Goal: Task Accomplishment & Management: Use online tool/utility

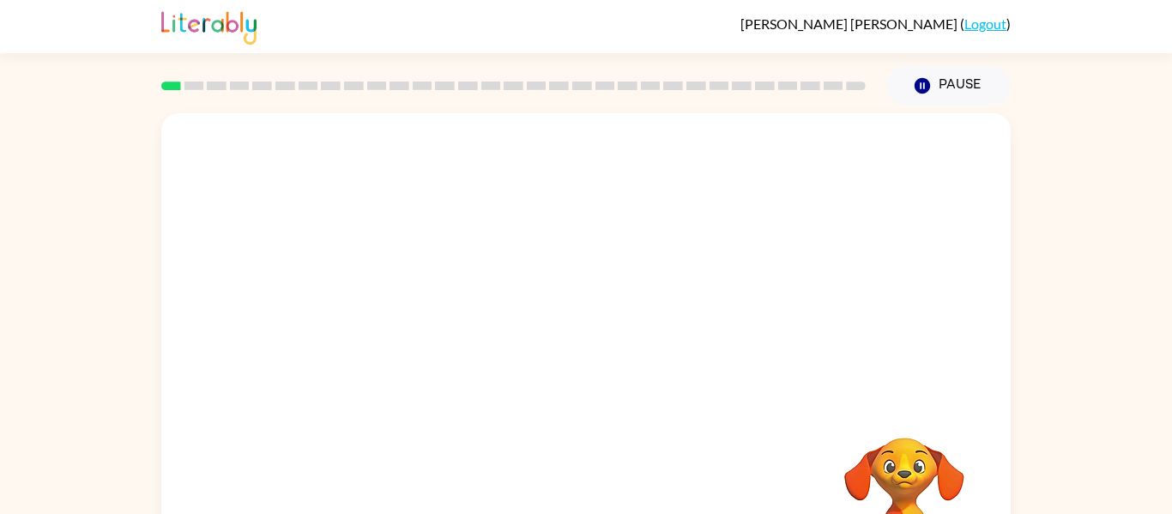
click at [485, 164] on div at bounding box center [585, 257] width 849 height 288
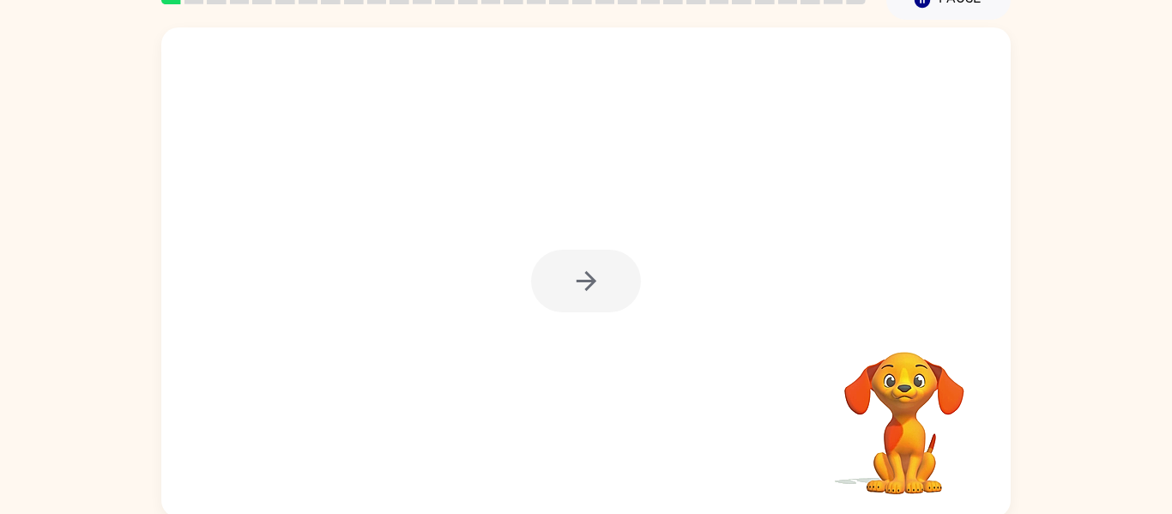
scroll to position [89, 0]
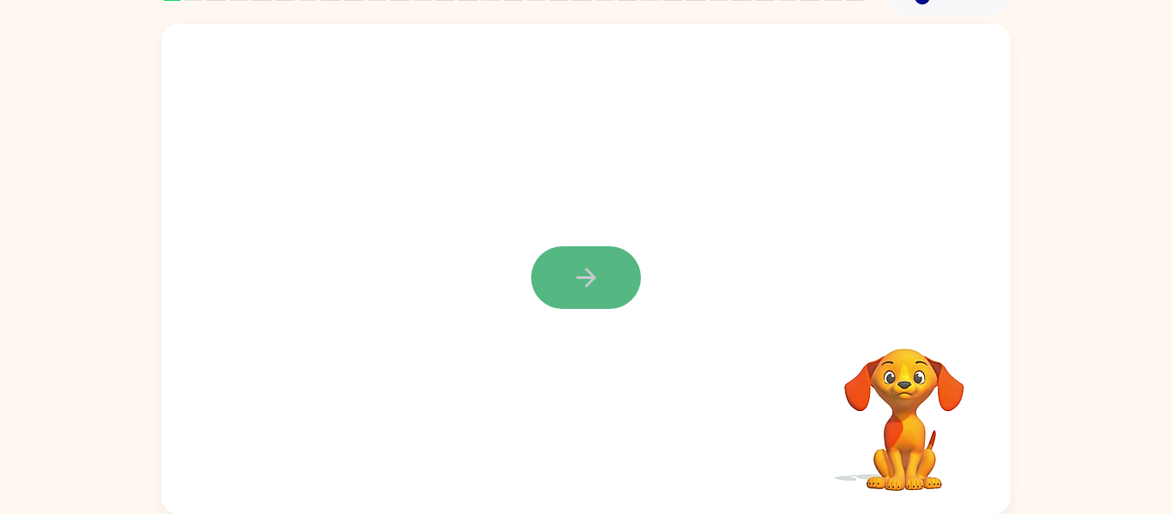
click at [586, 266] on icon "button" at bounding box center [586, 277] width 30 height 30
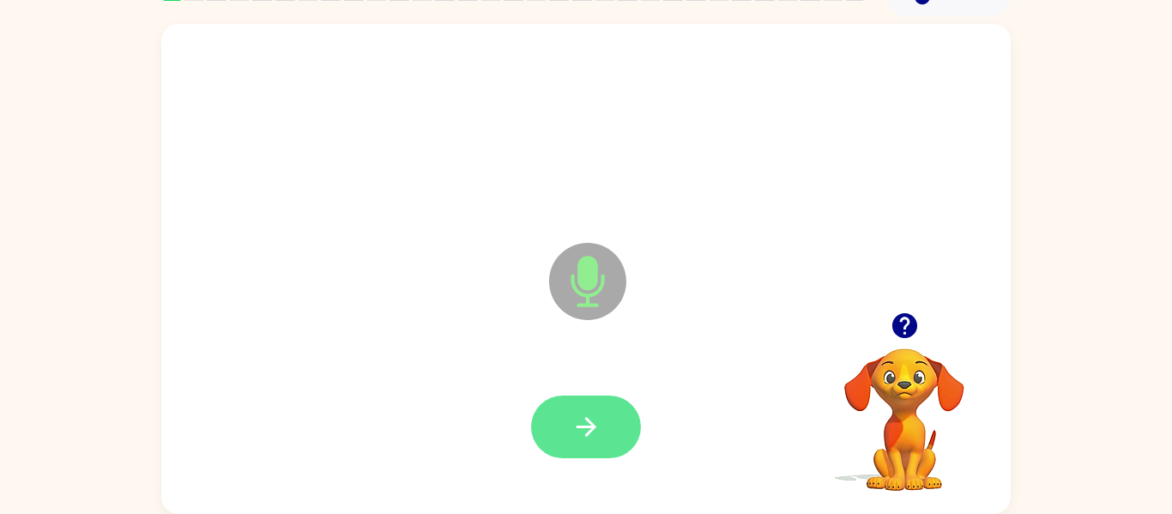
click at [563, 409] on button "button" at bounding box center [586, 426] width 110 height 63
click at [589, 430] on icon "button" at bounding box center [586, 427] width 20 height 20
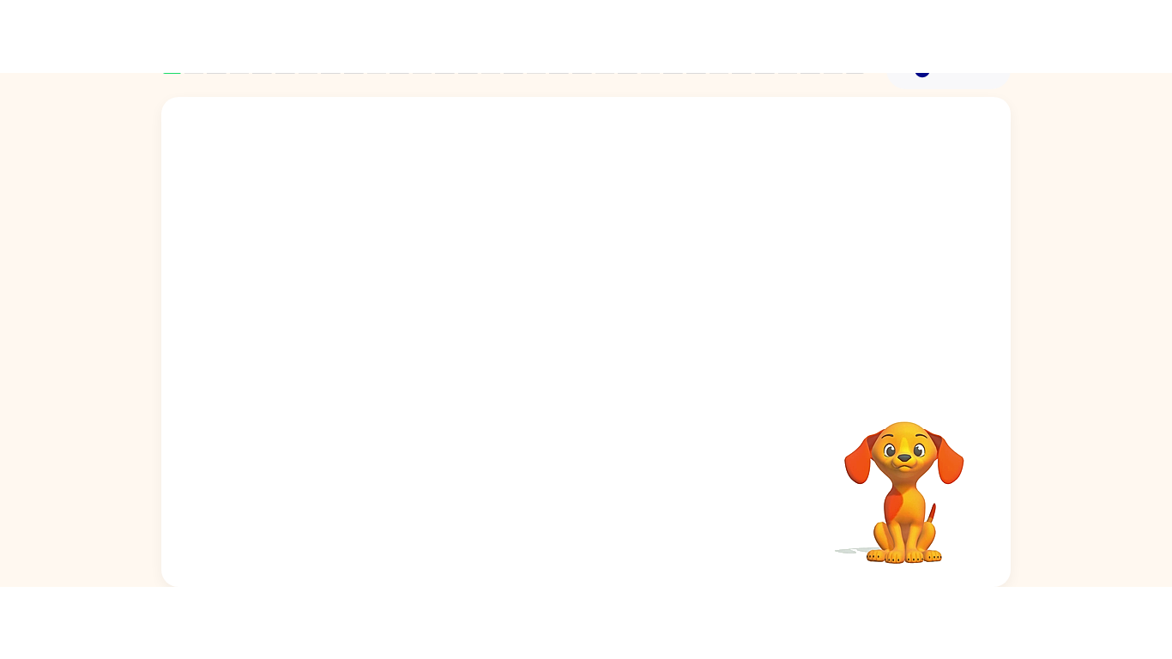
scroll to position [0, 0]
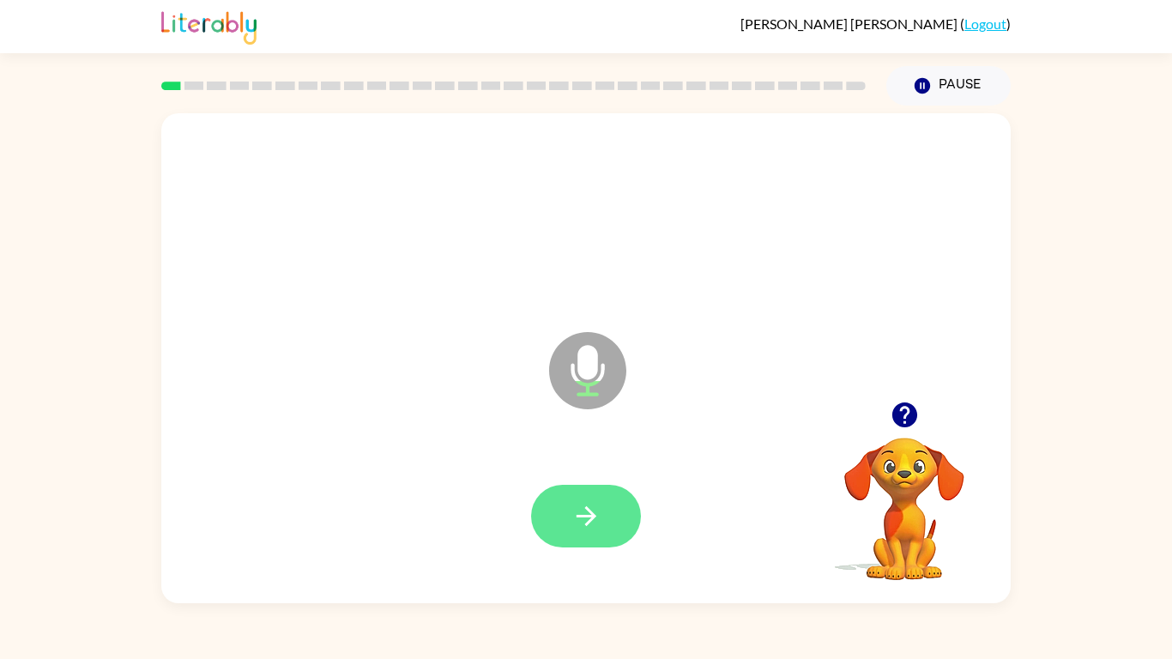
click at [576, 513] on button "button" at bounding box center [586, 516] width 110 height 63
click at [899, 447] on video "Your browser must support playing .mp4 files to use Literably. Please try using…" at bounding box center [904, 497] width 172 height 172
click at [903, 419] on icon "button" at bounding box center [903, 414] width 25 height 25
click at [588, 513] on icon "button" at bounding box center [586, 516] width 30 height 30
click at [924, 423] on button "button" at bounding box center [905, 415] width 44 height 44
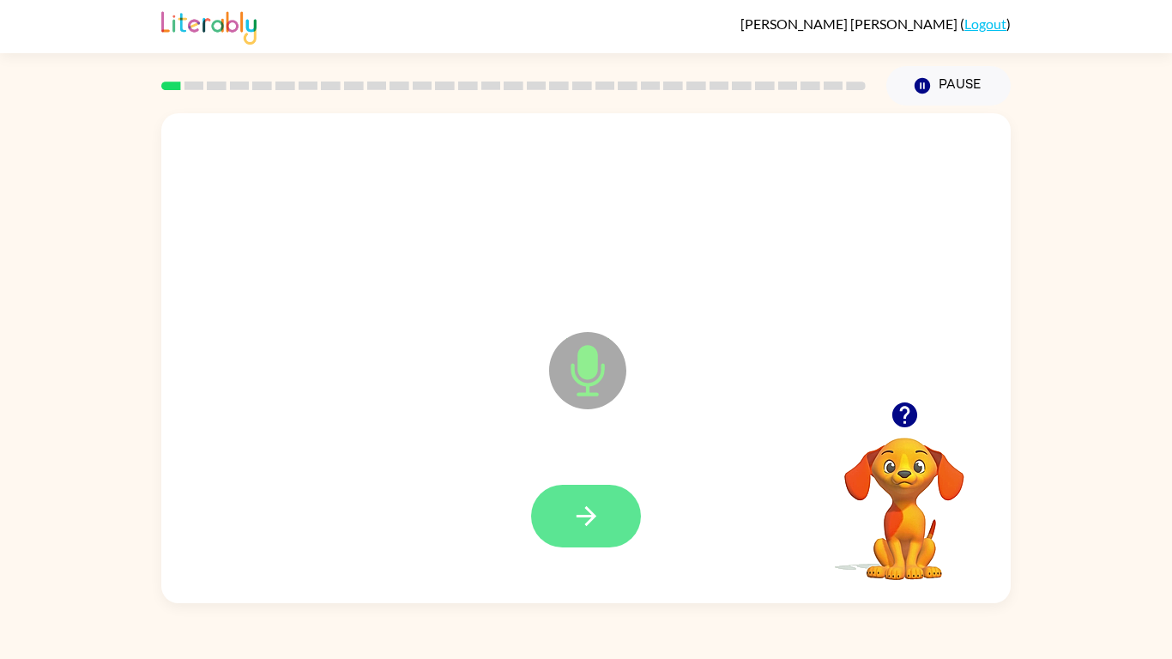
click at [586, 504] on icon "button" at bounding box center [586, 516] width 30 height 30
click at [586, 513] on icon "button" at bounding box center [586, 516] width 30 height 30
click at [594, 508] on icon "button" at bounding box center [586, 516] width 30 height 30
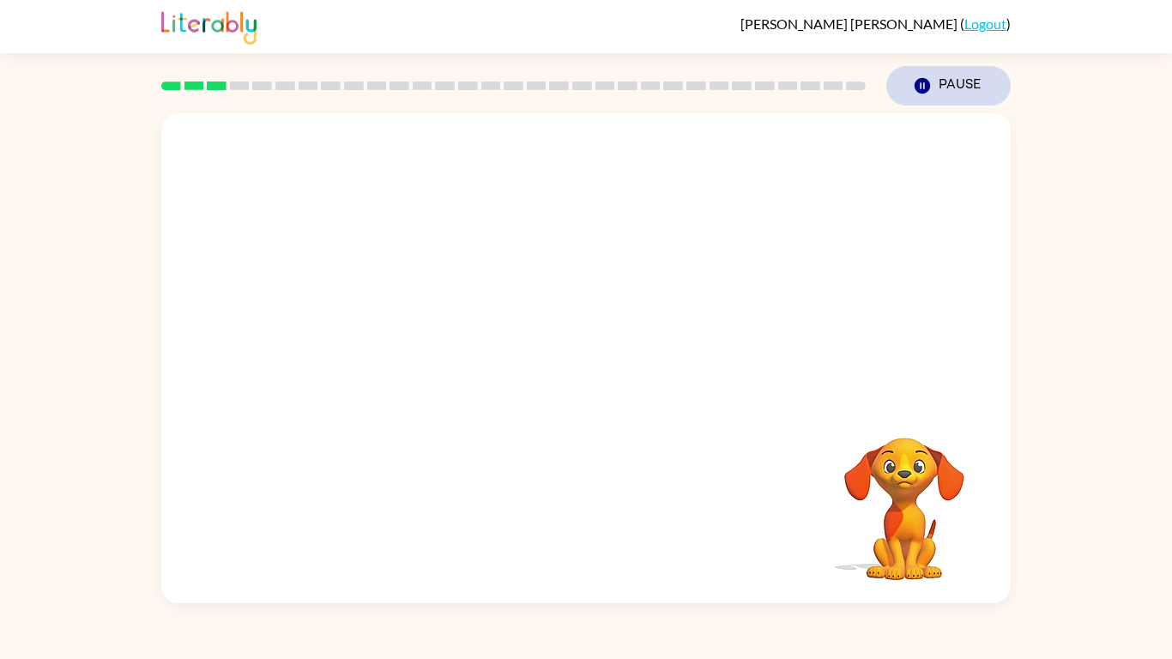
click at [944, 87] on button "Pause Pause" at bounding box center [948, 85] width 124 height 39
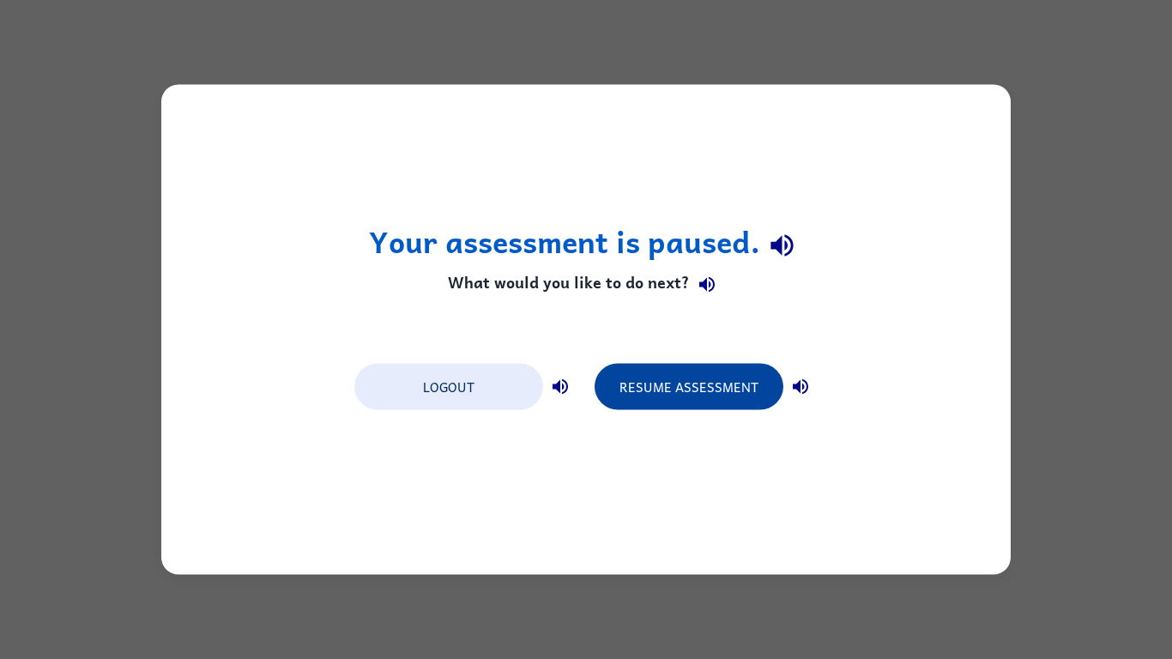
click at [741, 402] on button "Resume Assessment" at bounding box center [688, 387] width 189 height 46
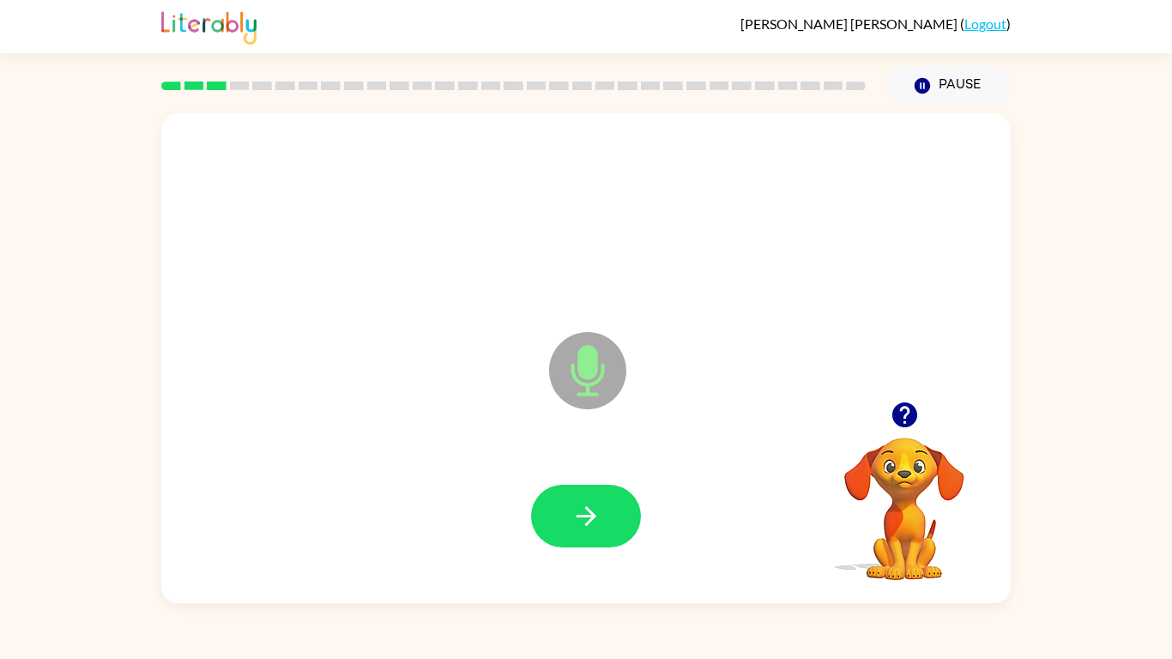
click at [907, 413] on icon "button" at bounding box center [905, 415] width 30 height 30
click at [600, 488] on button "button" at bounding box center [586, 516] width 110 height 63
click at [589, 513] on icon "button" at bounding box center [586, 516] width 30 height 30
click at [592, 513] on icon "button" at bounding box center [586, 516] width 30 height 30
click at [604, 513] on button "button" at bounding box center [586, 516] width 110 height 63
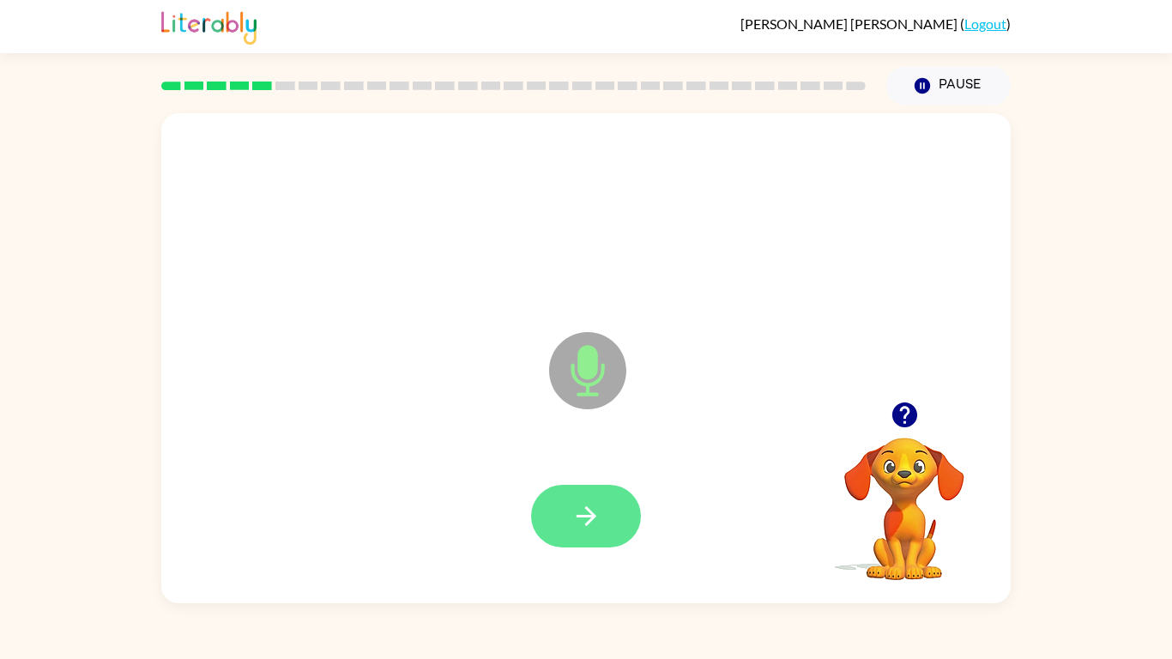
click at [582, 513] on icon "button" at bounding box center [586, 516] width 30 height 30
click at [605, 501] on button "button" at bounding box center [586, 516] width 110 height 63
click at [603, 513] on button "button" at bounding box center [586, 516] width 110 height 63
click at [606, 513] on button "button" at bounding box center [586, 516] width 110 height 63
click at [573, 513] on icon "button" at bounding box center [586, 516] width 30 height 30
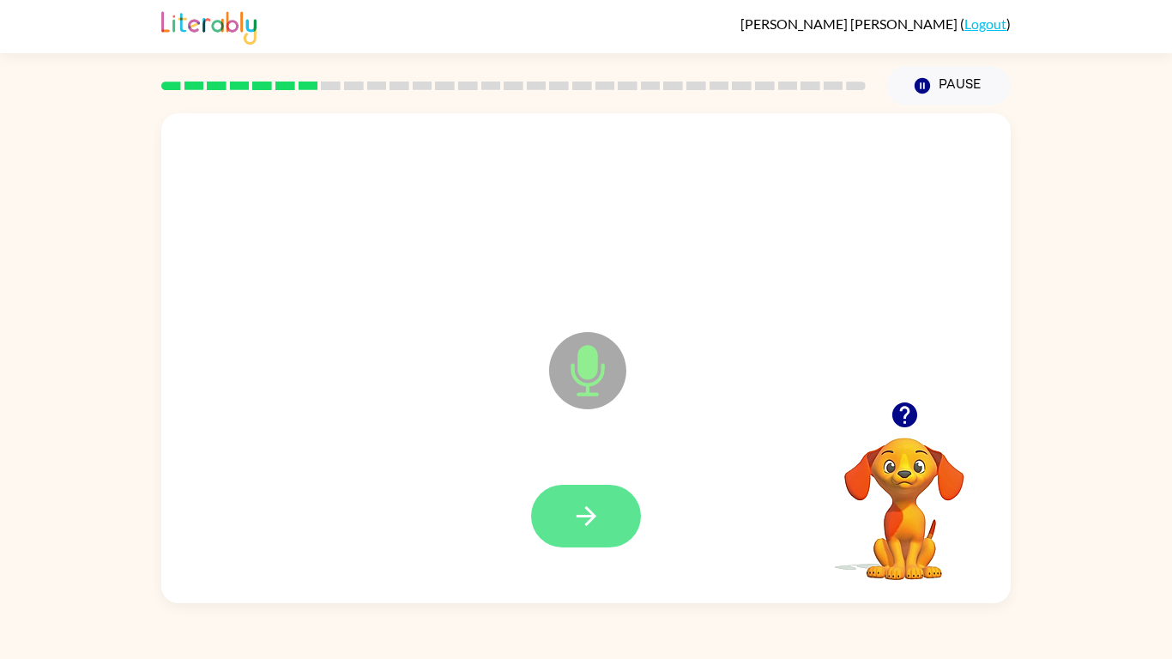
click at [612, 512] on button "button" at bounding box center [586, 516] width 110 height 63
click at [917, 426] on icon "button" at bounding box center [905, 415] width 30 height 30
click at [968, 473] on video "Your browser must support playing .mp4 files to use Literably. Please try using…" at bounding box center [904, 497] width 172 height 172
click at [952, 471] on video "Your browser must support playing .mp4 files to use Literably. Please try using…" at bounding box center [904, 497] width 172 height 172
click at [872, 491] on video "Your browser must support playing .mp4 files to use Literably. Please try using…" at bounding box center [904, 497] width 172 height 172
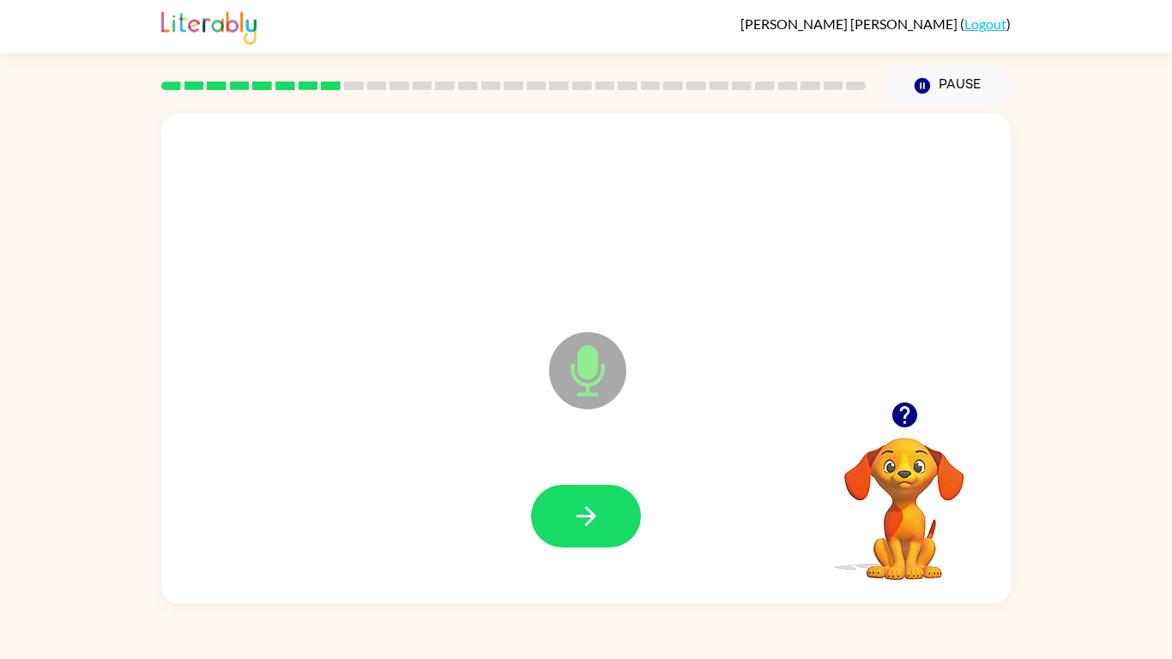
click at [900, 503] on video "Your browser must support playing .mp4 files to use Literably. Please try using…" at bounding box center [904, 497] width 172 height 172
click at [947, 77] on button "Pause Pause" at bounding box center [948, 85] width 124 height 39
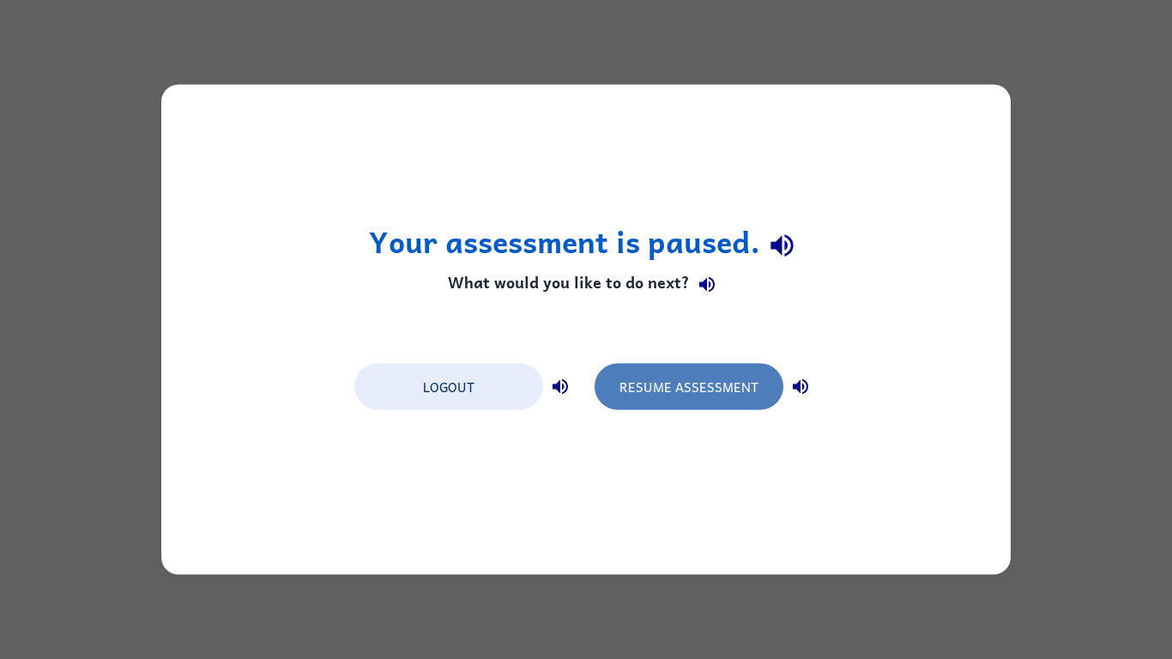
click at [734, 398] on button "Resume Assessment" at bounding box center [688, 387] width 189 height 46
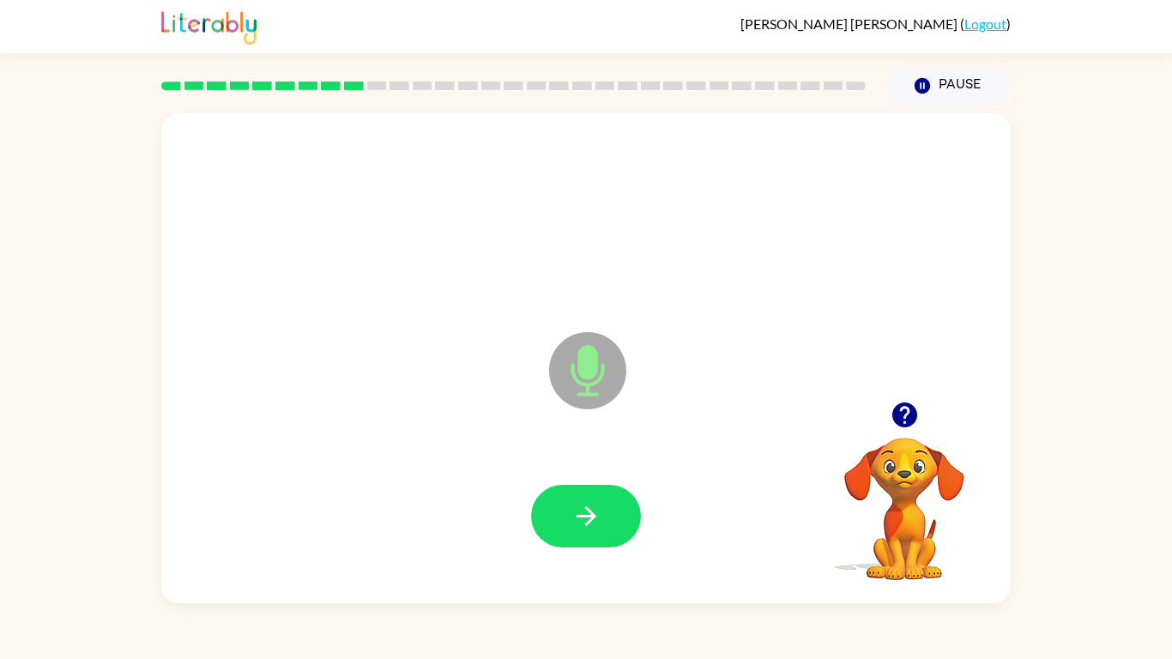
click at [615, 476] on div at bounding box center [585, 516] width 815 height 141
click at [627, 489] on div at bounding box center [586, 516] width 110 height 63
click at [619, 492] on button "button" at bounding box center [586, 516] width 110 height 63
click at [907, 406] on icon "button" at bounding box center [903, 414] width 25 height 25
click at [588, 513] on icon "button" at bounding box center [586, 516] width 20 height 20
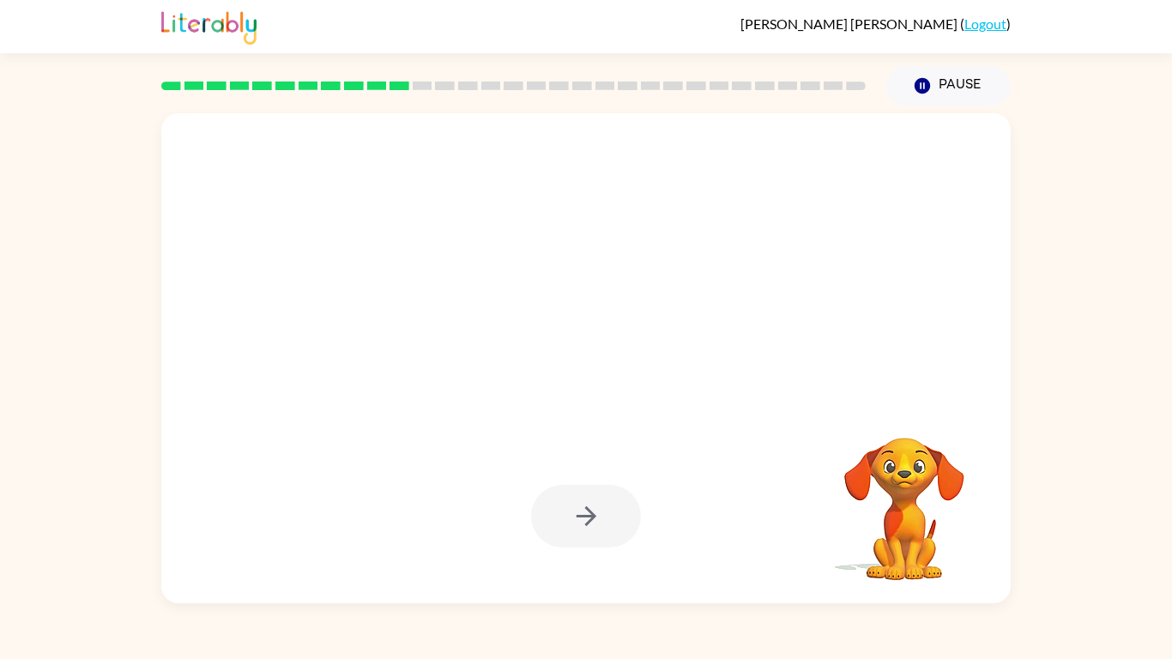
click at [615, 509] on div at bounding box center [586, 516] width 110 height 63
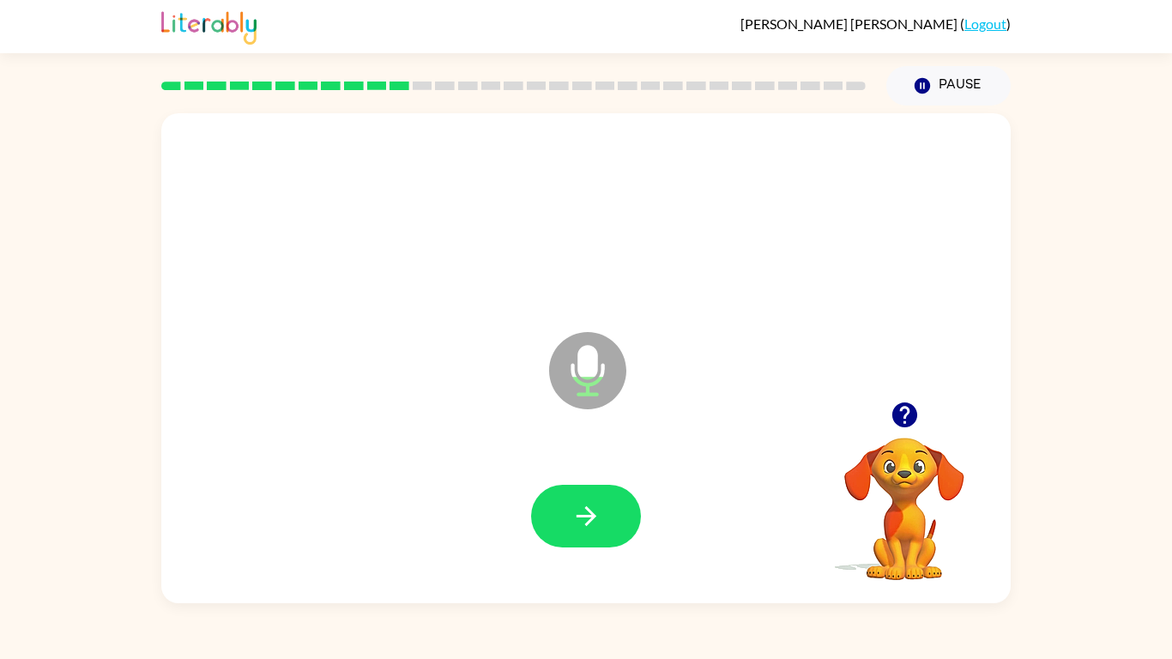
click at [837, 443] on video "Your browser must support playing .mp4 files to use Literably. Please try using…" at bounding box center [904, 497] width 172 height 172
click at [594, 513] on icon "button" at bounding box center [586, 516] width 30 height 30
click at [904, 412] on icon "button" at bounding box center [903, 414] width 25 height 25
click at [612, 494] on button "button" at bounding box center [586, 516] width 110 height 63
click at [613, 496] on button "button" at bounding box center [586, 516] width 110 height 63
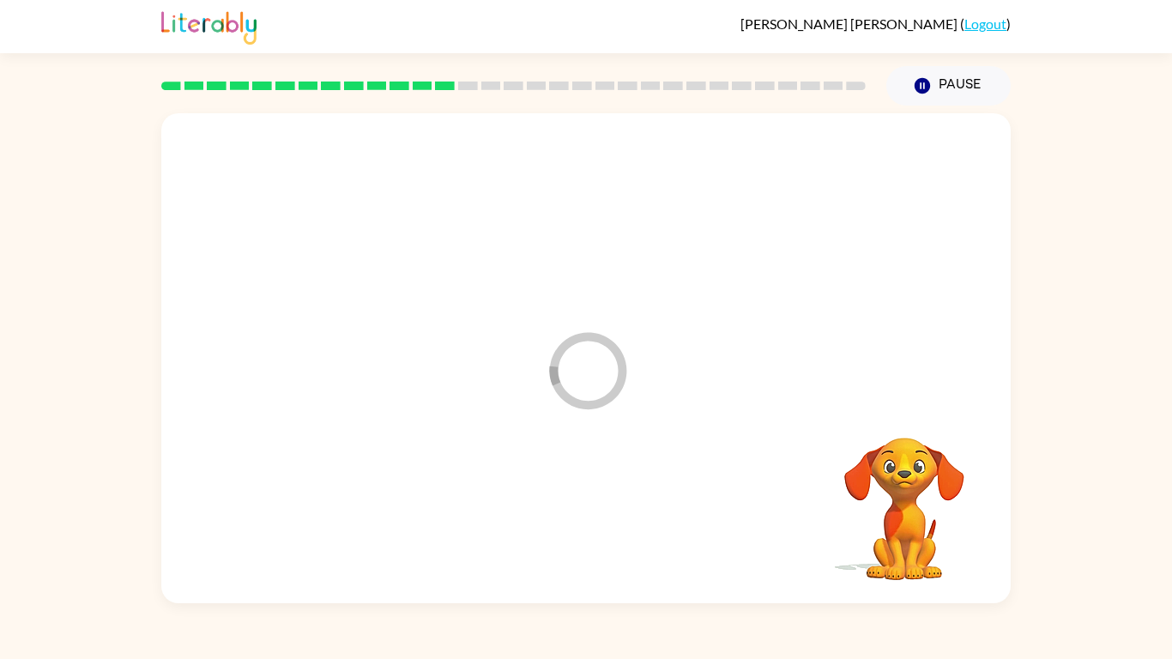
click at [613, 496] on div at bounding box center [585, 516] width 815 height 141
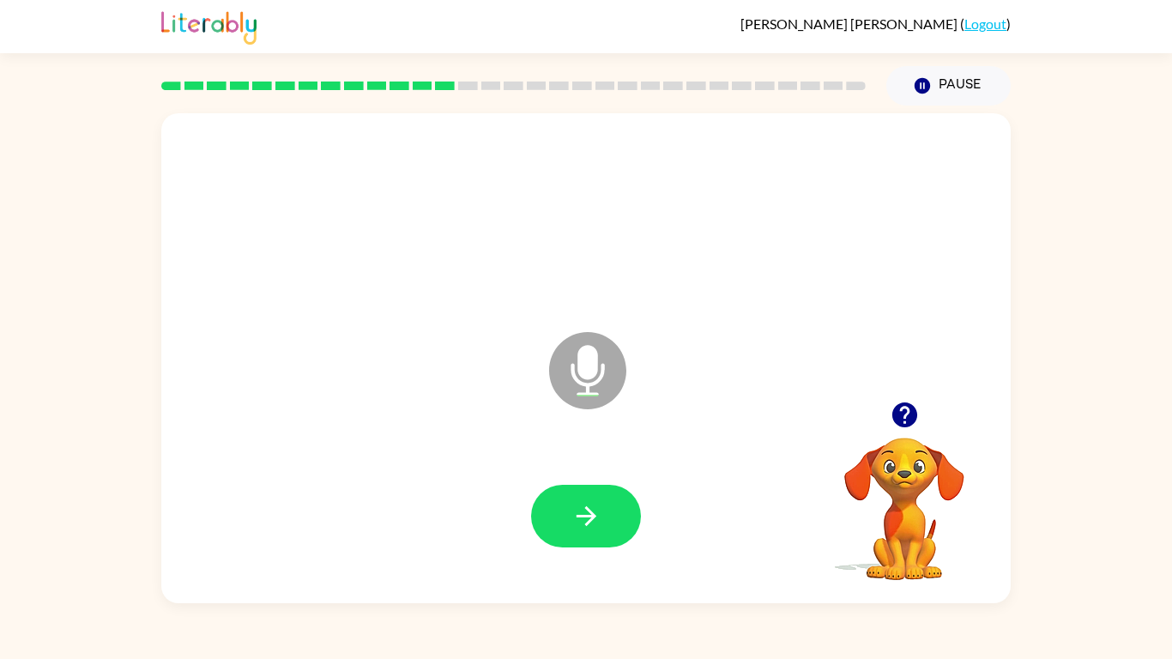
click at [904, 416] on icon "button" at bounding box center [905, 415] width 30 height 30
click at [587, 513] on icon "button" at bounding box center [586, 516] width 30 height 30
click at [909, 416] on icon "button" at bounding box center [903, 414] width 25 height 25
click at [578, 513] on icon "button" at bounding box center [586, 516] width 30 height 30
click at [605, 454] on icon "Microphone The Microphone is here when it is your turn to talk" at bounding box center [673, 392] width 257 height 129
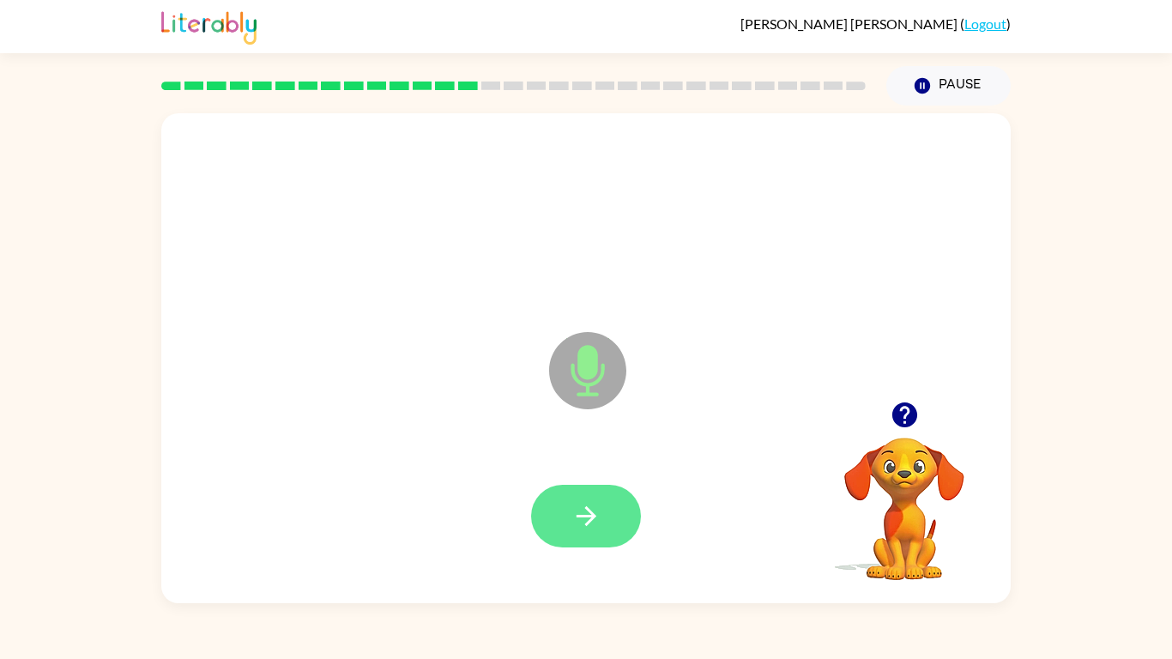
click at [596, 513] on icon "button" at bounding box center [586, 516] width 30 height 30
click at [606, 499] on button "button" at bounding box center [586, 516] width 110 height 63
click at [608, 501] on button "button" at bounding box center [586, 516] width 110 height 63
click at [604, 497] on button "button" at bounding box center [586, 516] width 110 height 63
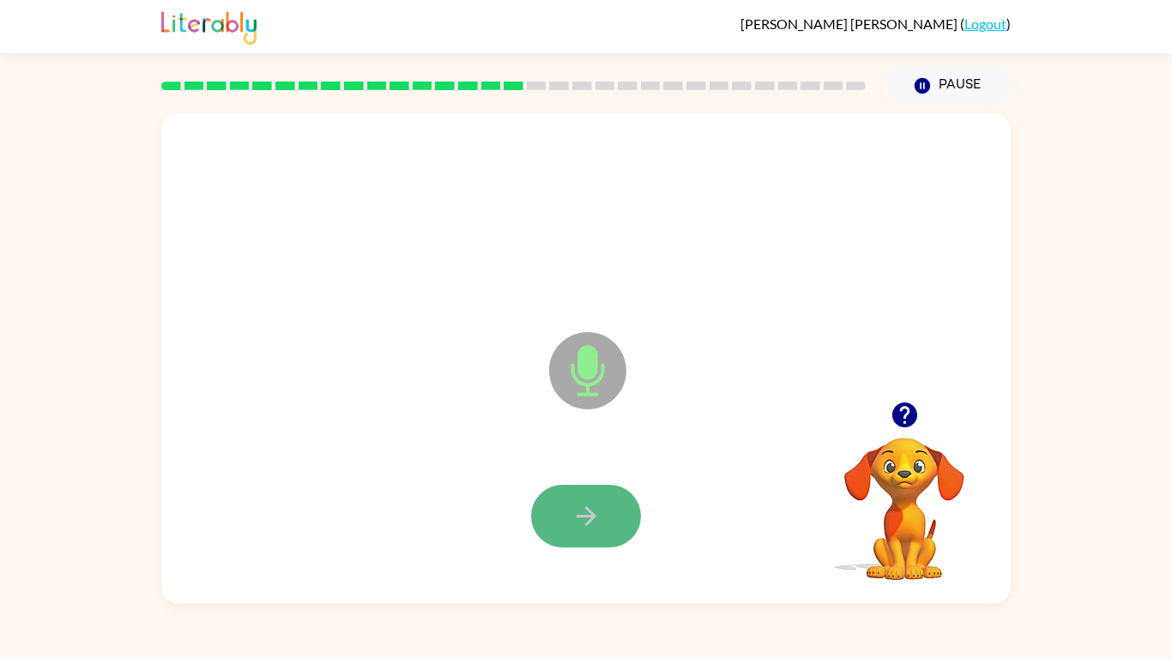
click at [623, 507] on button "button" at bounding box center [586, 516] width 110 height 63
click at [616, 498] on button "button" at bounding box center [586, 516] width 110 height 63
click at [591, 507] on icon "button" at bounding box center [586, 516] width 30 height 30
click at [609, 513] on button "button" at bounding box center [586, 516] width 110 height 63
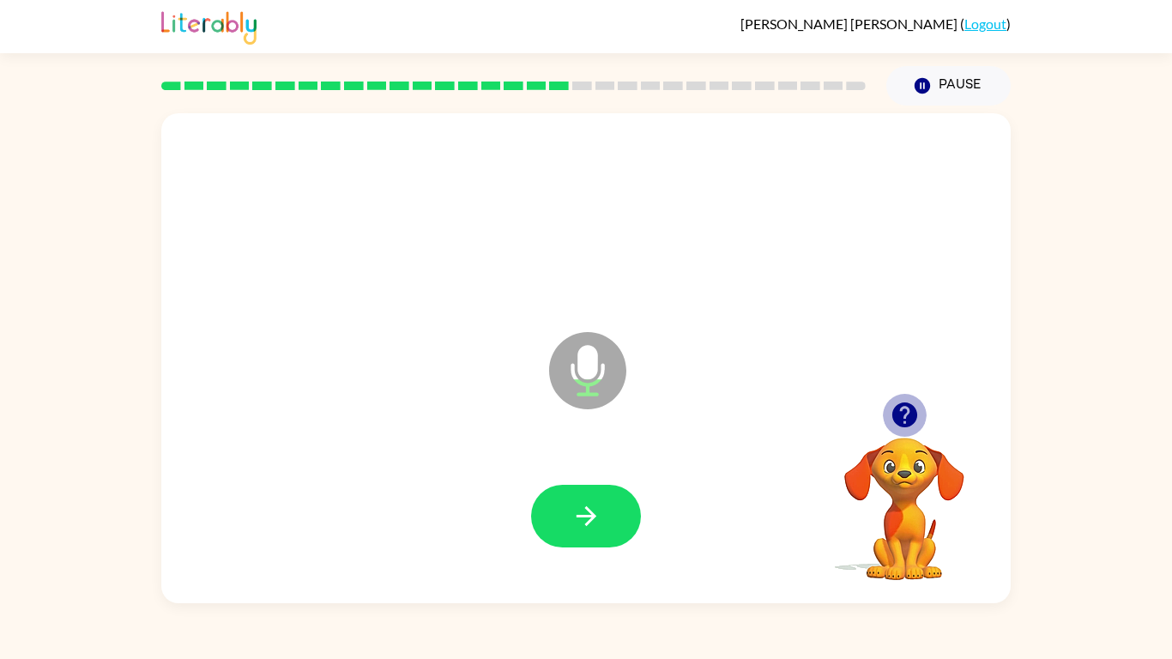
click at [902, 409] on icon "button" at bounding box center [905, 415] width 30 height 30
click at [614, 504] on button "button" at bounding box center [586, 516] width 110 height 63
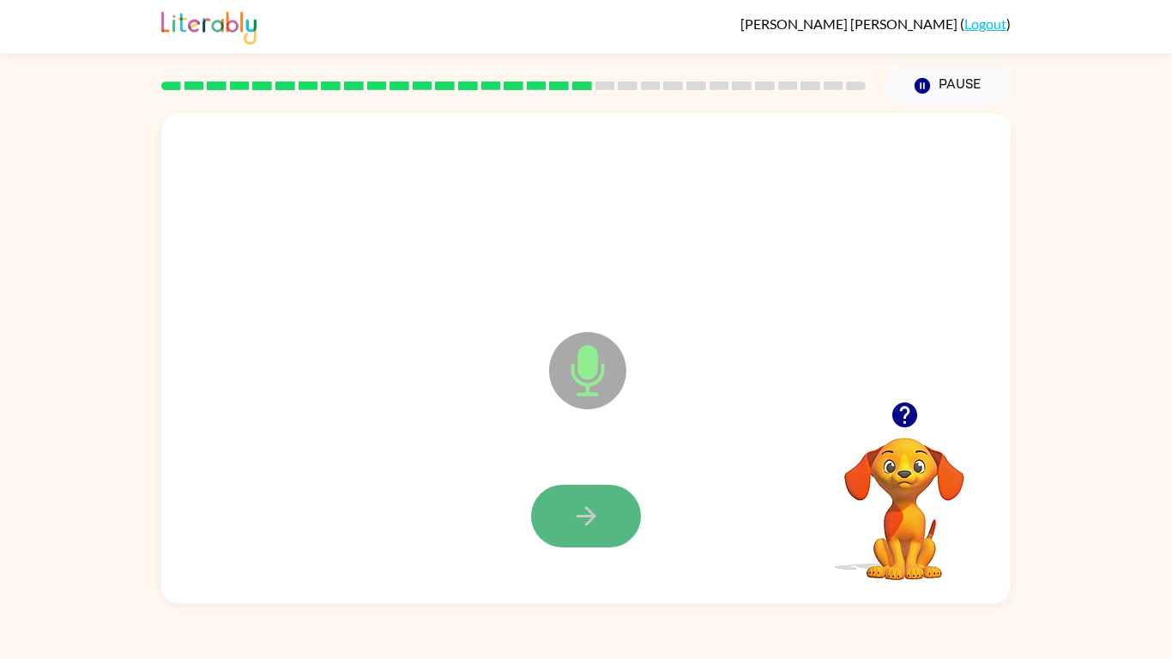
click at [635, 508] on button "button" at bounding box center [586, 516] width 110 height 63
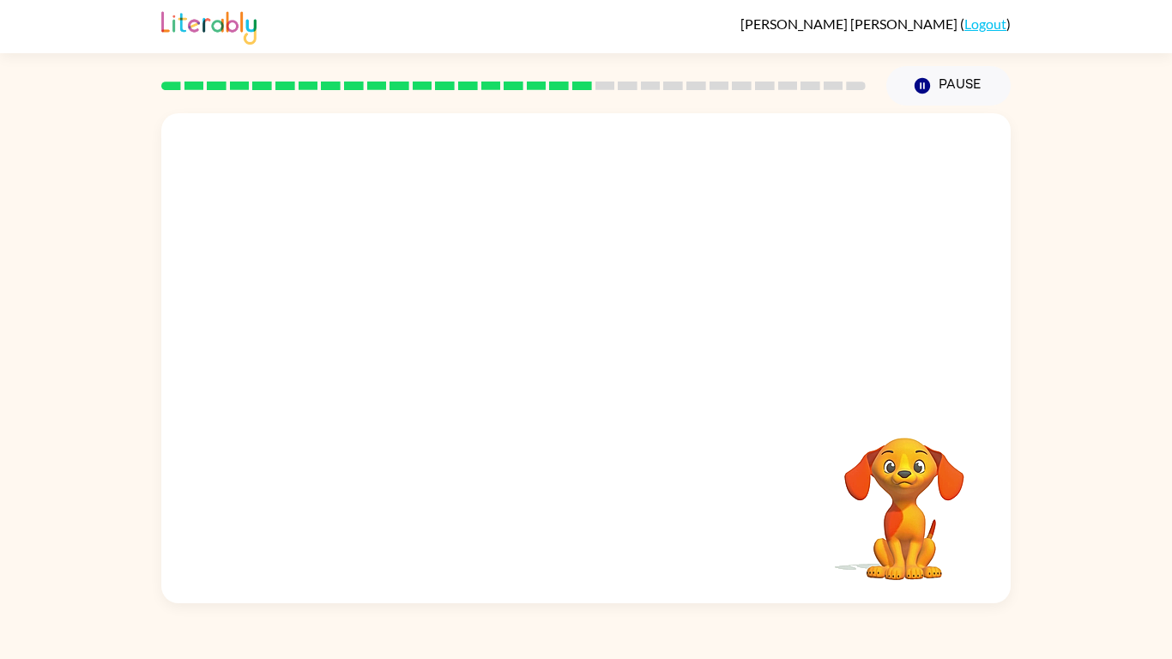
click at [635, 508] on div "Your browser must support playing .mp4 files to use Literably. Please try using…" at bounding box center [585, 358] width 849 height 490
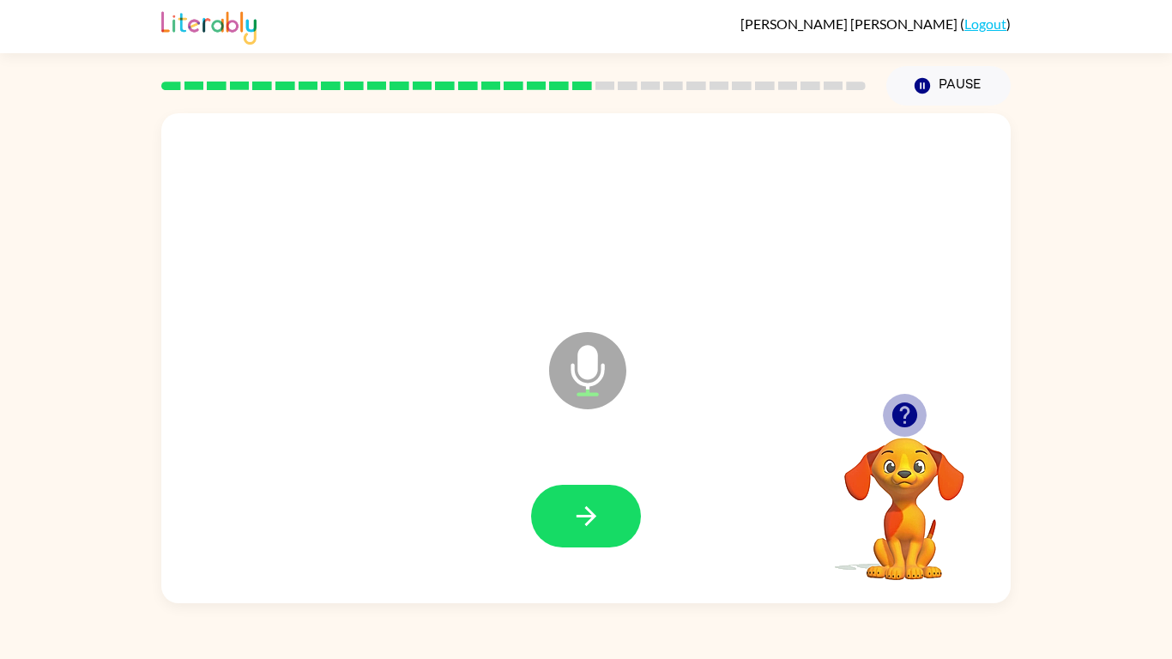
click at [898, 410] on icon "button" at bounding box center [903, 414] width 25 height 25
click at [908, 411] on icon "button" at bounding box center [905, 415] width 30 height 30
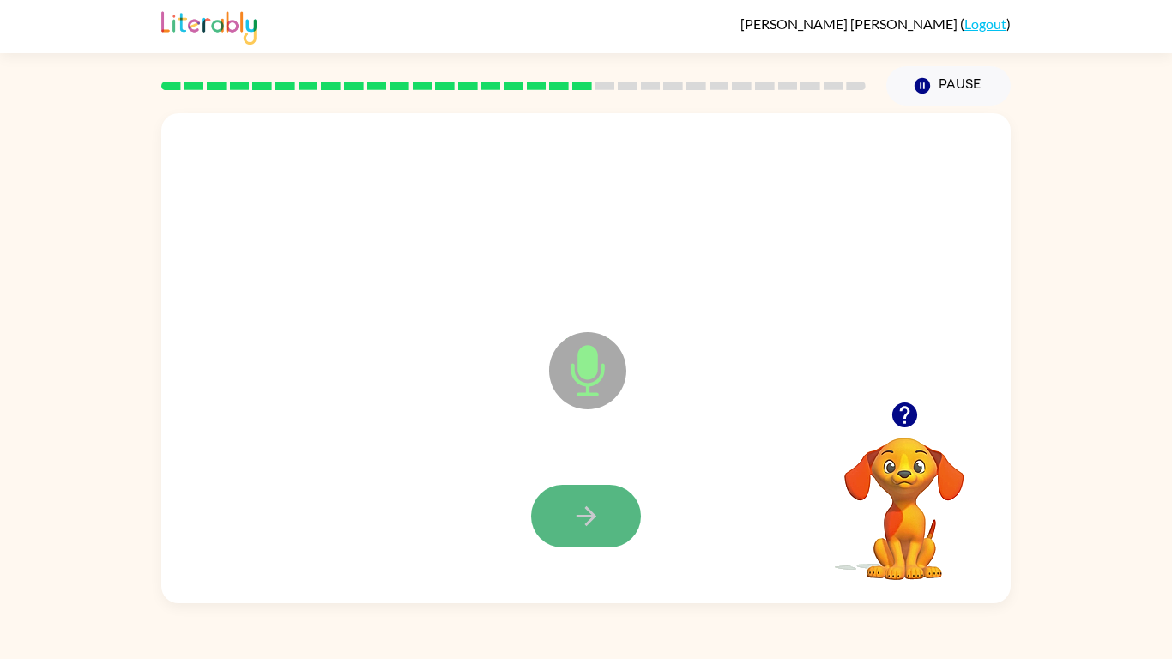
click at [602, 513] on button "button" at bounding box center [586, 516] width 110 height 63
click at [900, 434] on button "button" at bounding box center [905, 415] width 44 height 44
click at [600, 472] on div at bounding box center [585, 516] width 815 height 141
click at [603, 508] on button "button" at bounding box center [586, 516] width 110 height 63
click at [737, 513] on div at bounding box center [585, 516] width 815 height 141
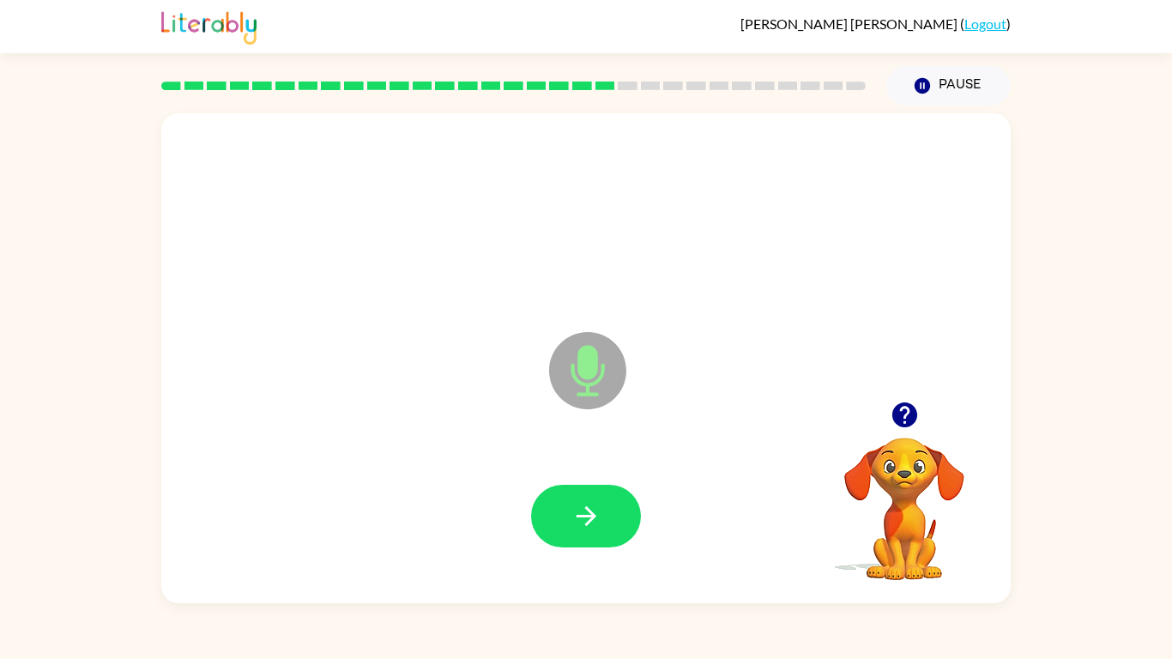
click at [737, 513] on div at bounding box center [585, 516] width 815 height 141
click at [902, 419] on icon "button" at bounding box center [903, 414] width 25 height 25
click at [598, 513] on button "button" at bounding box center [586, 516] width 110 height 63
click at [576, 495] on button "button" at bounding box center [586, 516] width 110 height 63
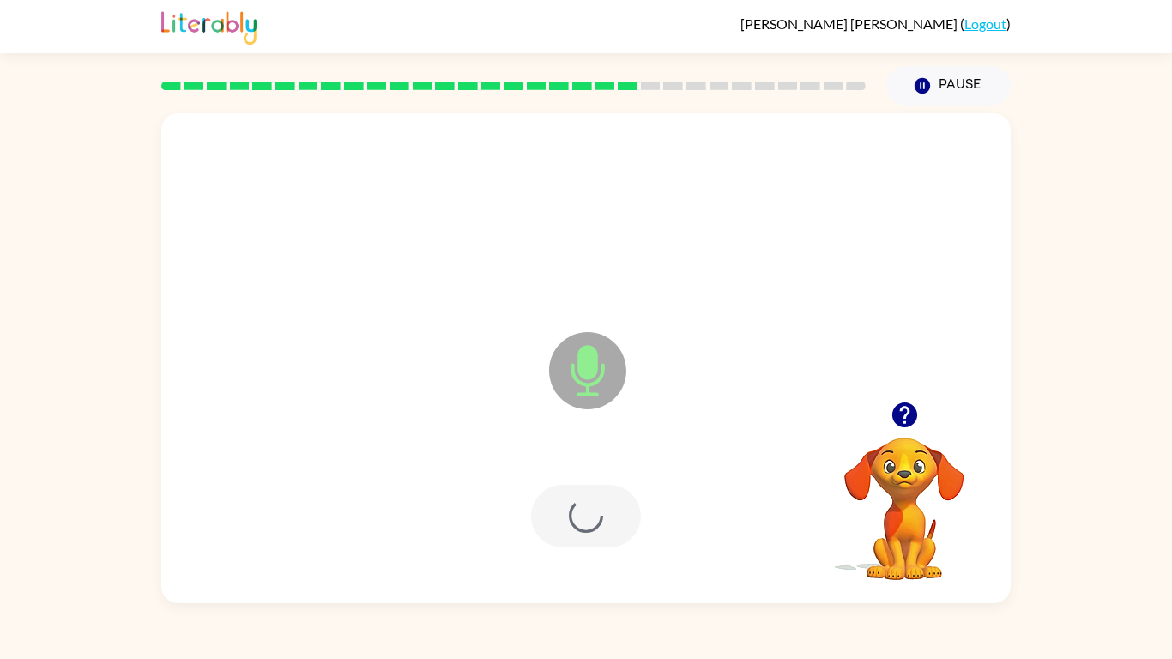
click at [576, 495] on div at bounding box center [586, 516] width 110 height 63
click at [575, 513] on icon "button" at bounding box center [586, 516] width 30 height 30
click at [580, 513] on button "button" at bounding box center [586, 516] width 110 height 63
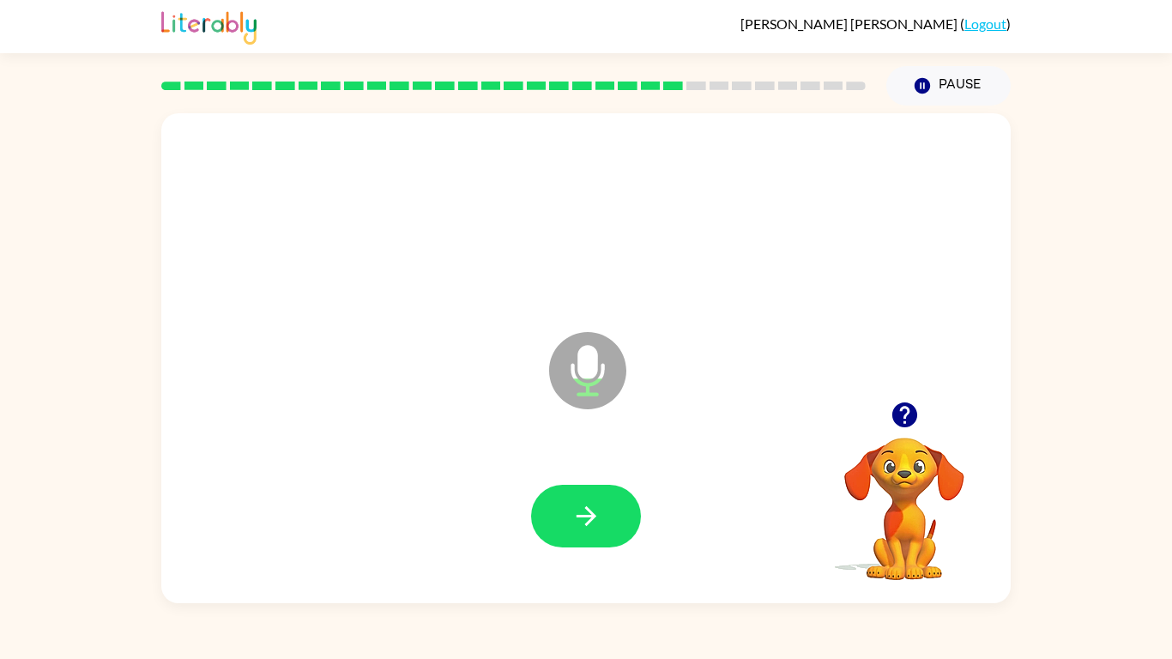
click at [565, 380] on icon at bounding box center [587, 370] width 77 height 77
click at [591, 530] on icon "button" at bounding box center [586, 516] width 30 height 30
click at [602, 510] on button "button" at bounding box center [586, 516] width 110 height 63
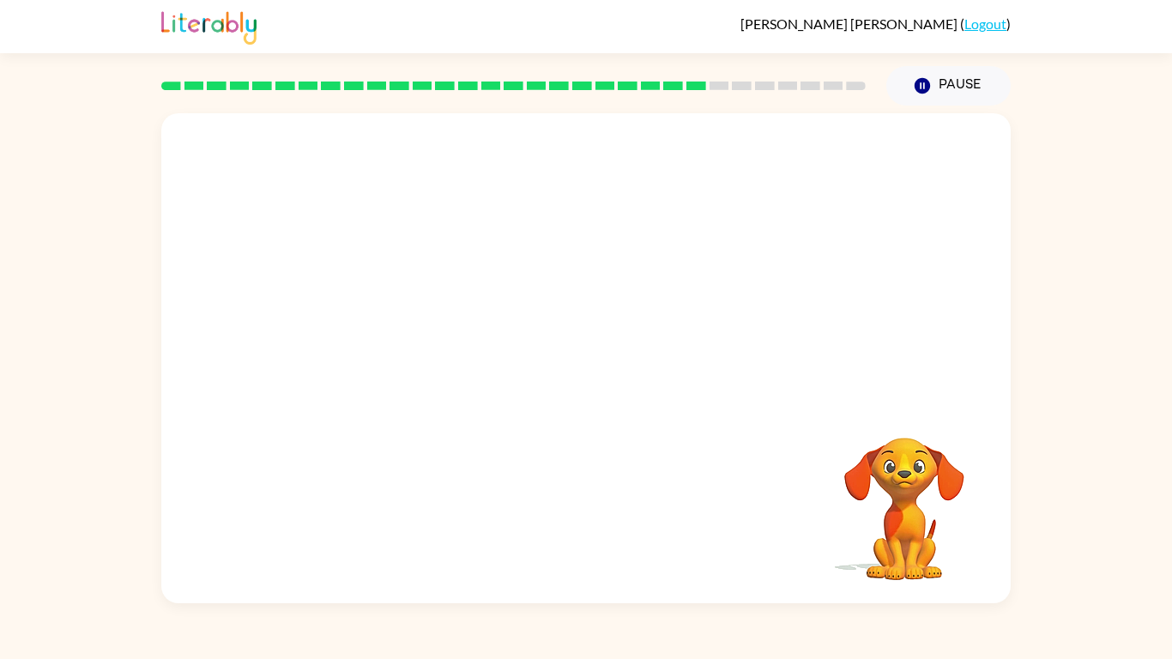
click at [603, 513] on div at bounding box center [585, 516] width 815 height 141
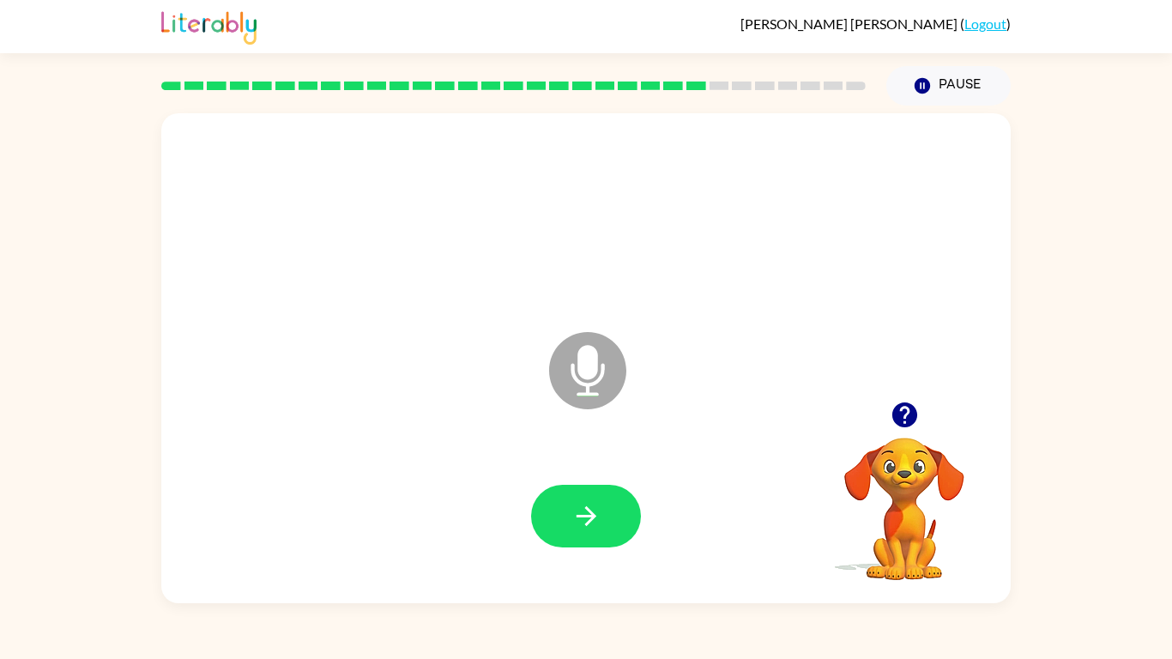
click at [603, 513] on button "button" at bounding box center [586, 516] width 110 height 63
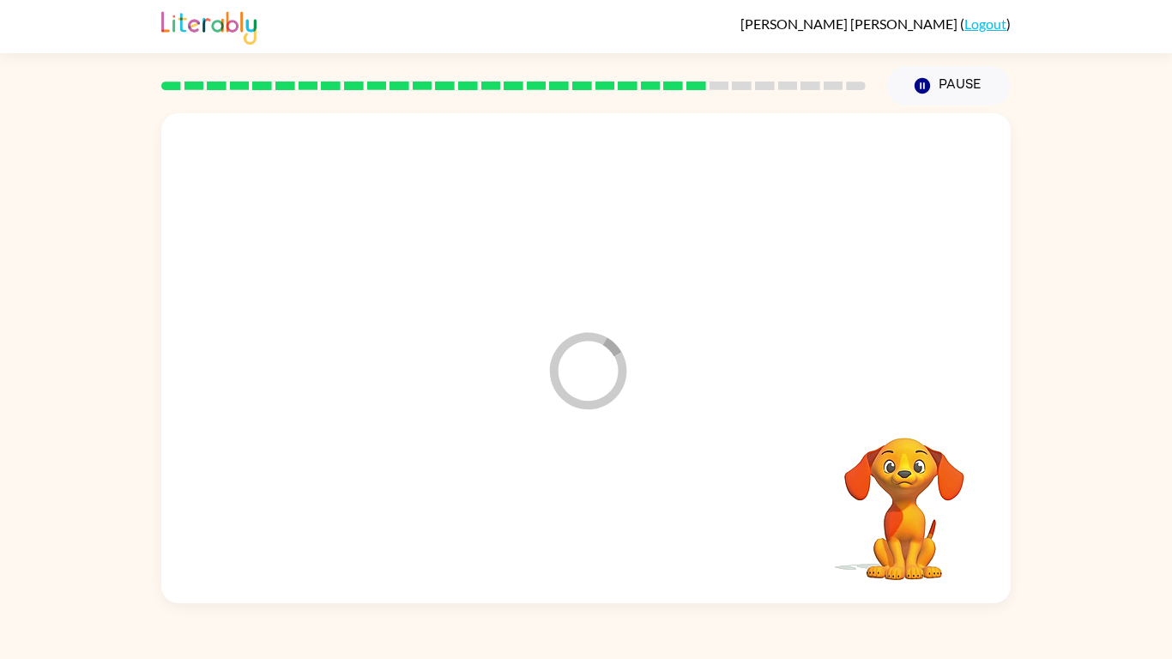
click at [603, 513] on div at bounding box center [585, 516] width 815 height 141
click at [608, 196] on div at bounding box center [585, 218] width 815 height 141
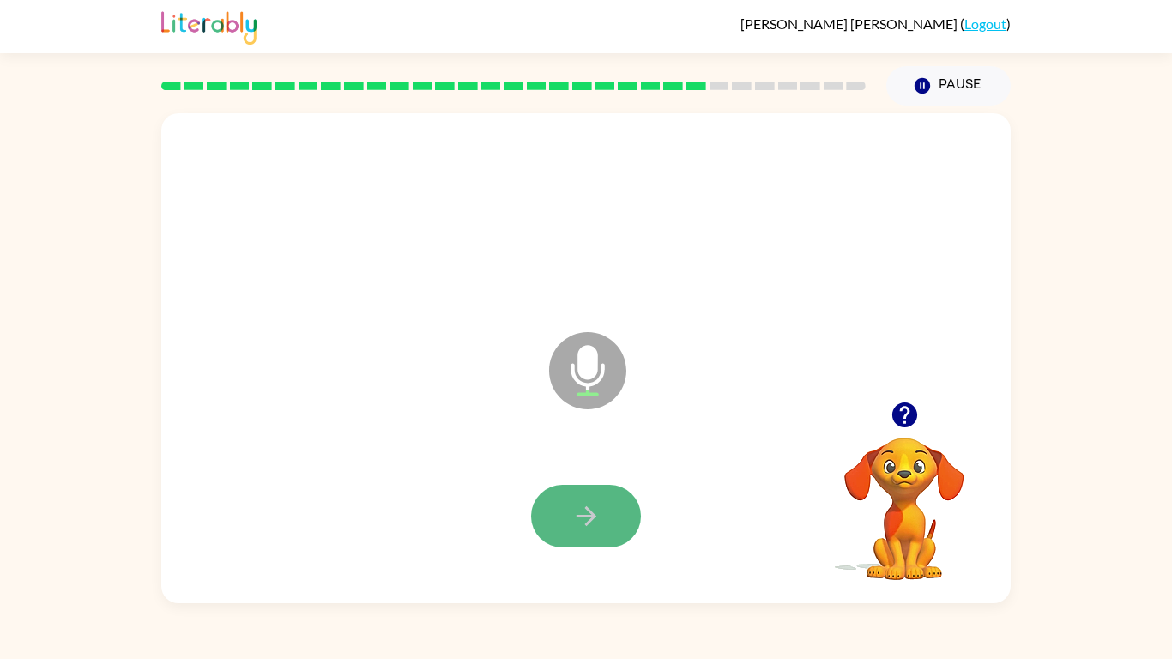
click at [583, 532] on button "button" at bounding box center [586, 516] width 110 height 63
click at [571, 501] on icon "button" at bounding box center [586, 516] width 30 height 30
click at [908, 413] on icon "button" at bounding box center [903, 414] width 25 height 25
click at [911, 413] on icon "button" at bounding box center [903, 414] width 25 height 25
click at [586, 507] on icon "button" at bounding box center [586, 516] width 20 height 20
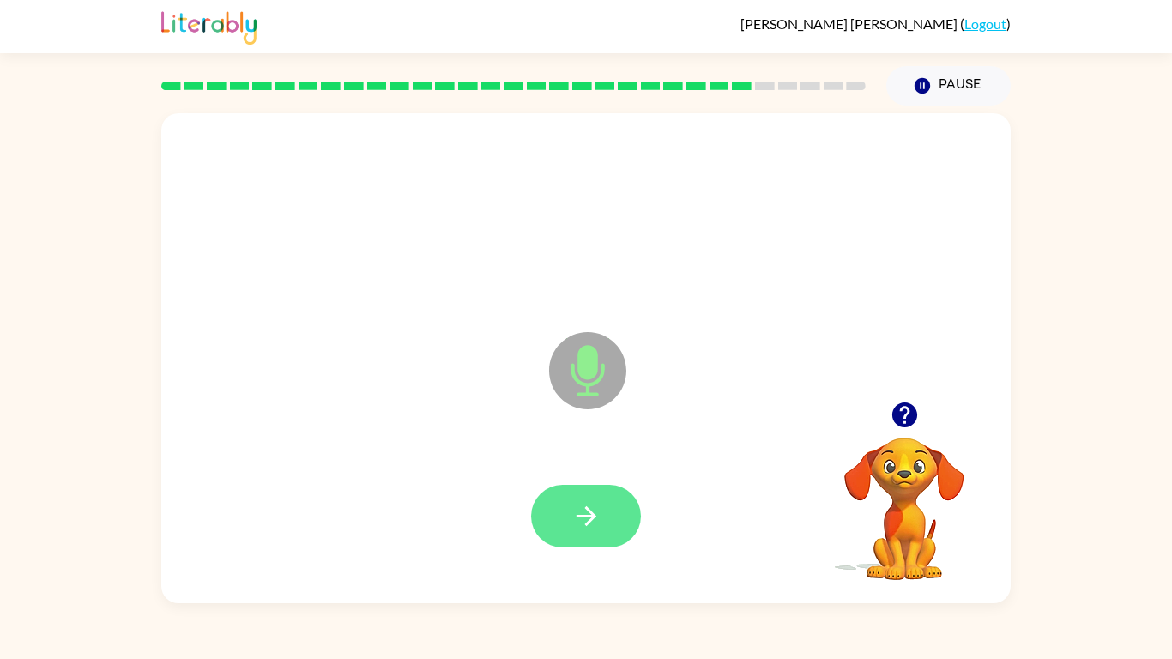
click at [630, 505] on button "button" at bounding box center [586, 516] width 110 height 63
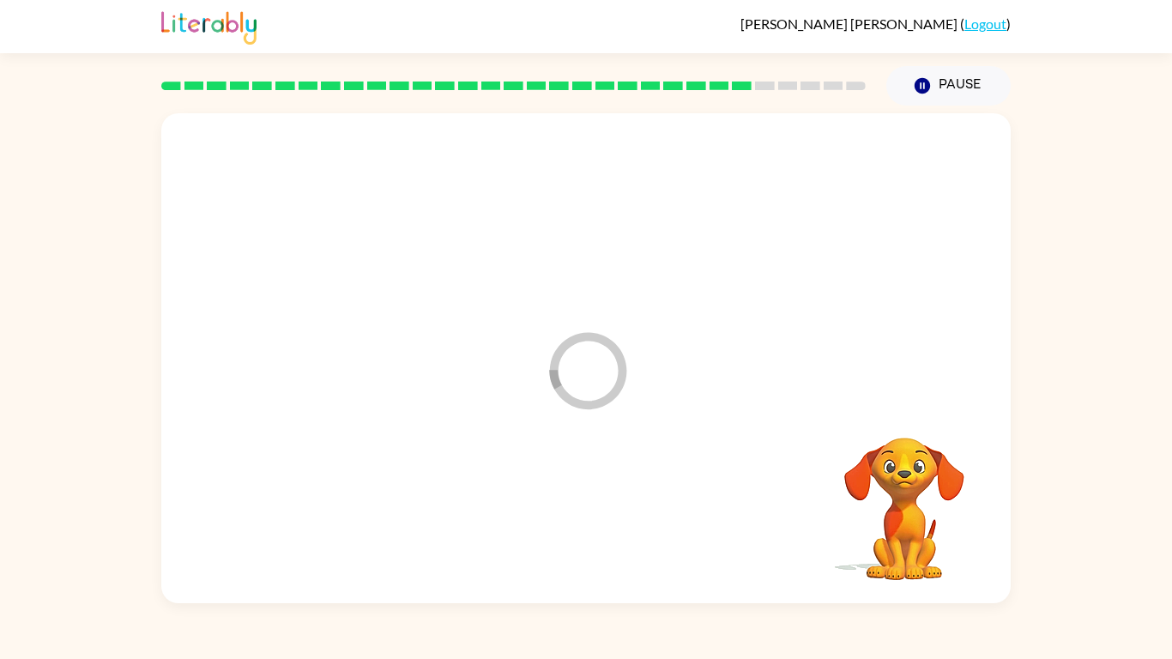
click at [630, 505] on div at bounding box center [585, 516] width 815 height 141
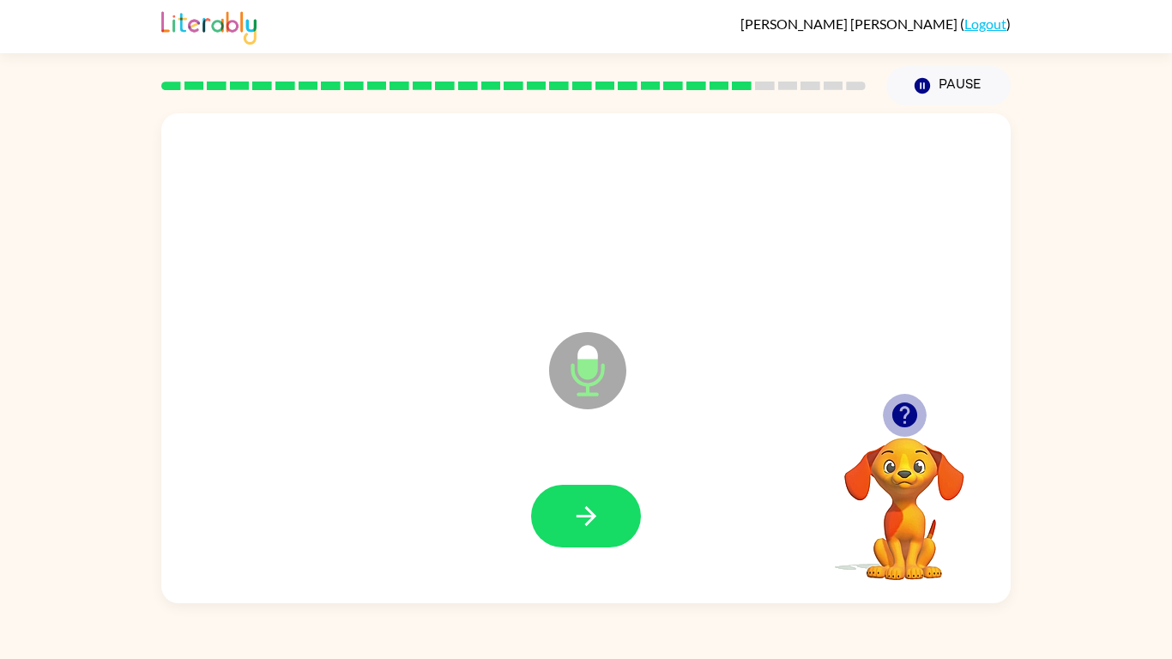
click at [907, 412] on icon "button" at bounding box center [905, 415] width 30 height 30
click at [572, 516] on icon "button" at bounding box center [586, 516] width 30 height 30
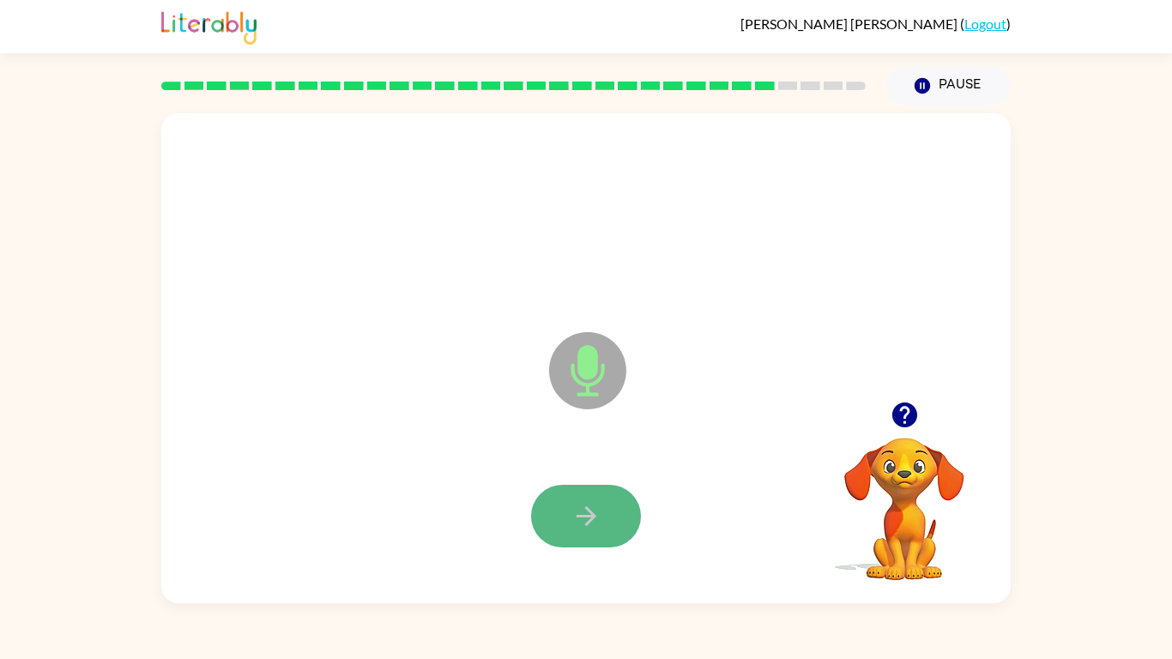
click at [602, 507] on button "button" at bounding box center [586, 516] width 110 height 63
click at [205, 431] on div "Microphone The Microphone is here when it is your turn to talk" at bounding box center [585, 358] width 849 height 490
click at [595, 490] on button "button" at bounding box center [586, 516] width 110 height 63
click at [595, 490] on div at bounding box center [586, 516] width 110 height 63
click at [596, 490] on button "button" at bounding box center [586, 516] width 110 height 63
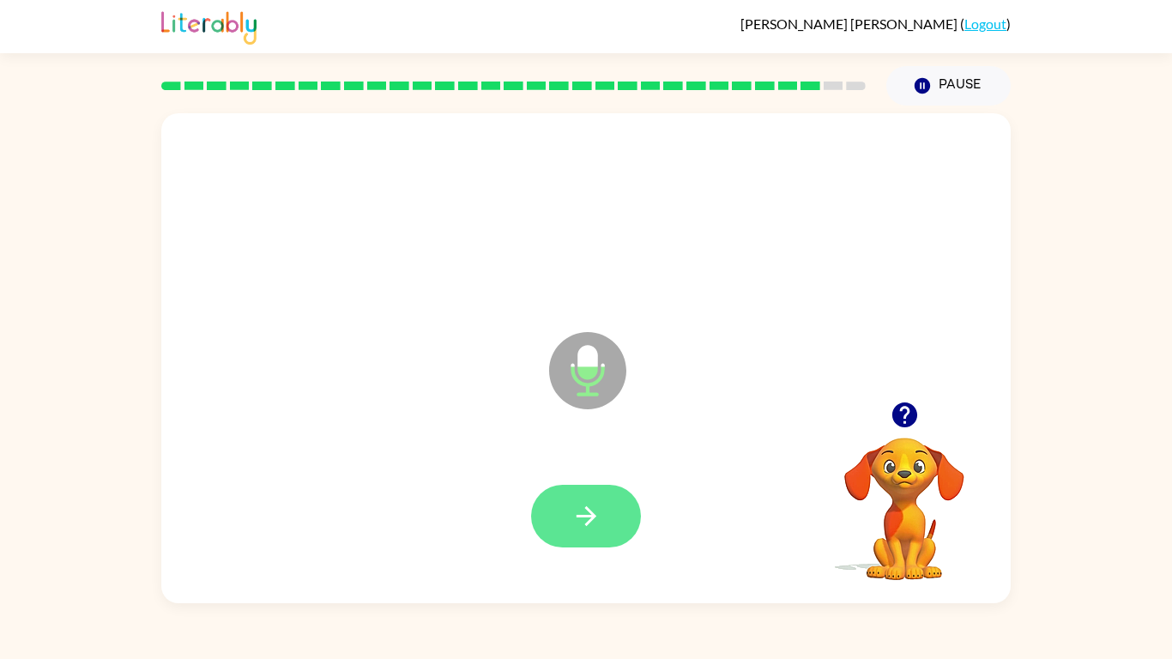
click at [588, 519] on icon "button" at bounding box center [586, 516] width 30 height 30
click at [600, 504] on button "button" at bounding box center [586, 516] width 110 height 63
click at [600, 489] on button "button" at bounding box center [586, 516] width 110 height 63
